Goal: Check status: Check status

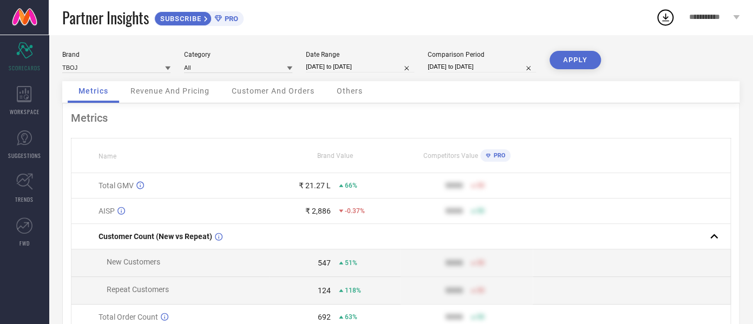
click at [133, 87] on div "Revenue And Pricing" at bounding box center [170, 92] width 101 height 22
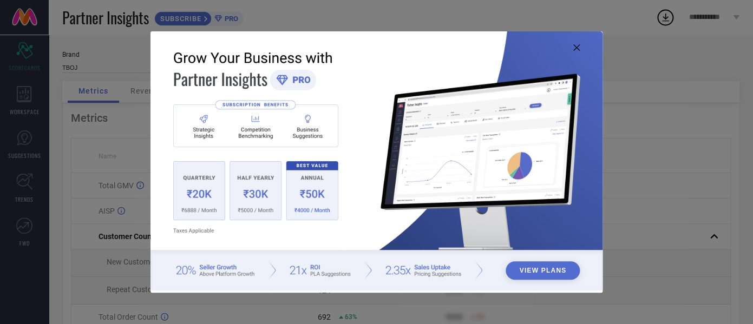
click at [579, 49] on icon at bounding box center [576, 47] width 6 height 6
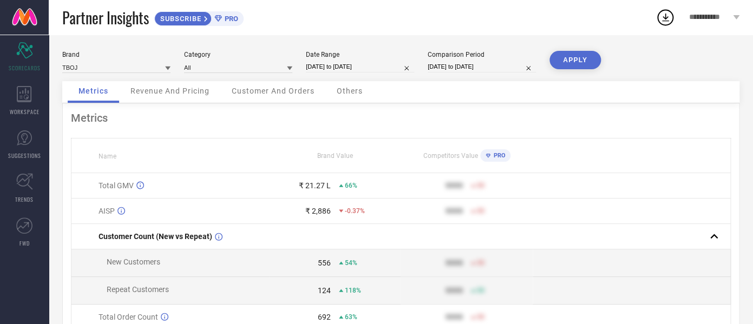
click at [356, 69] on input "[DATE] to [DATE]" at bounding box center [360, 66] width 108 height 11
select select "8"
select select "2025"
select select "9"
select select "2025"
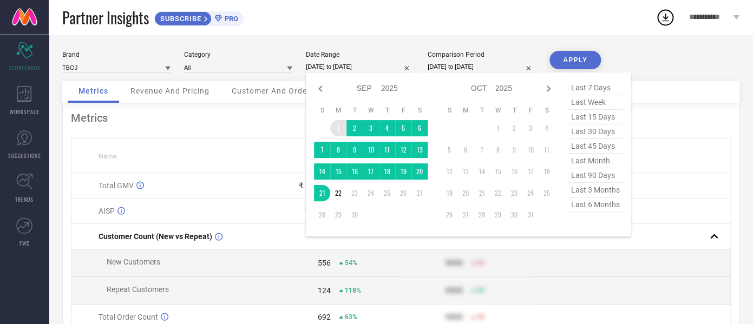
click at [338, 131] on td "1" at bounding box center [338, 128] width 16 height 16
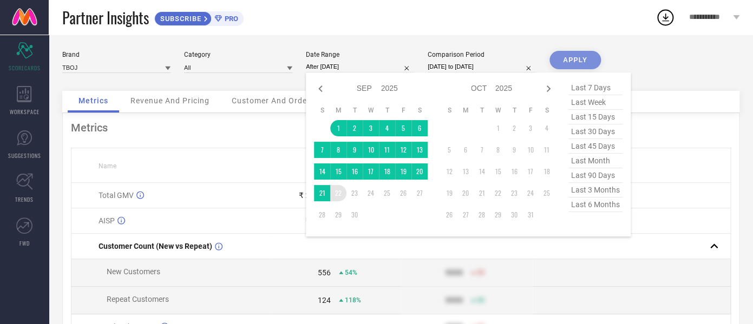
type input "[DATE] to [DATE]"
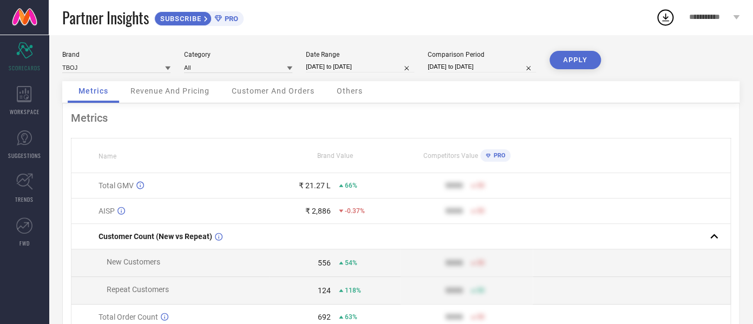
click at [564, 65] on button "APPLY" at bounding box center [574, 60] width 51 height 18
click at [156, 90] on span "Revenue And Pricing" at bounding box center [169, 91] width 79 height 9
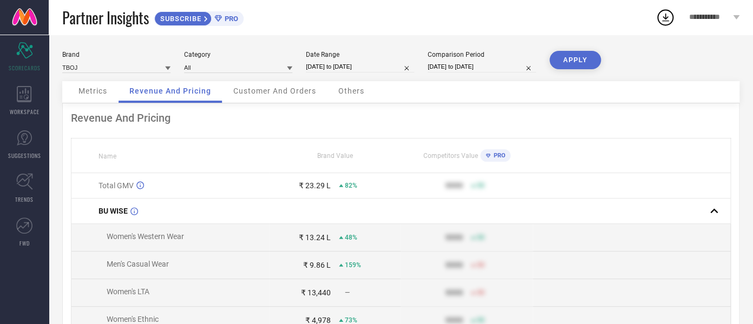
click at [89, 90] on span "Metrics" at bounding box center [92, 91] width 29 height 9
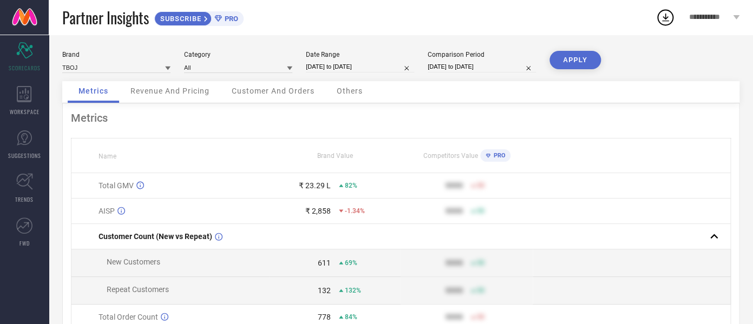
click at [192, 102] on div "Revenue And Pricing" at bounding box center [170, 92] width 101 height 22
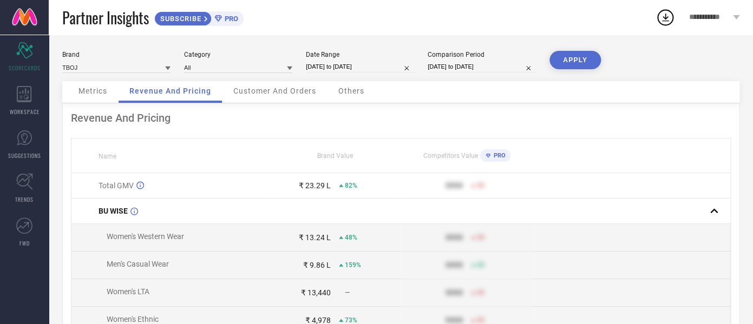
click at [92, 88] on span "Metrics" at bounding box center [92, 91] width 29 height 9
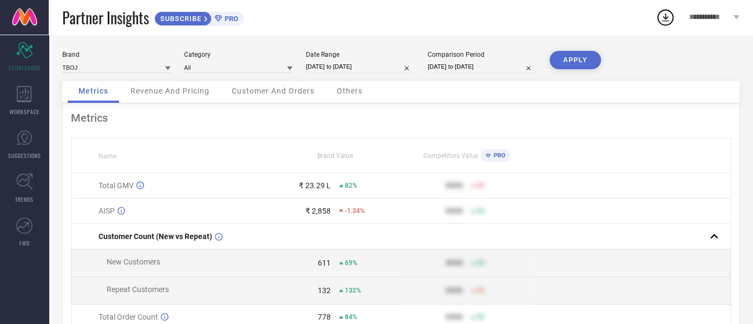
click at [174, 90] on span "Revenue And Pricing" at bounding box center [169, 91] width 79 height 9
